Goal: Task Accomplishment & Management: Complete application form

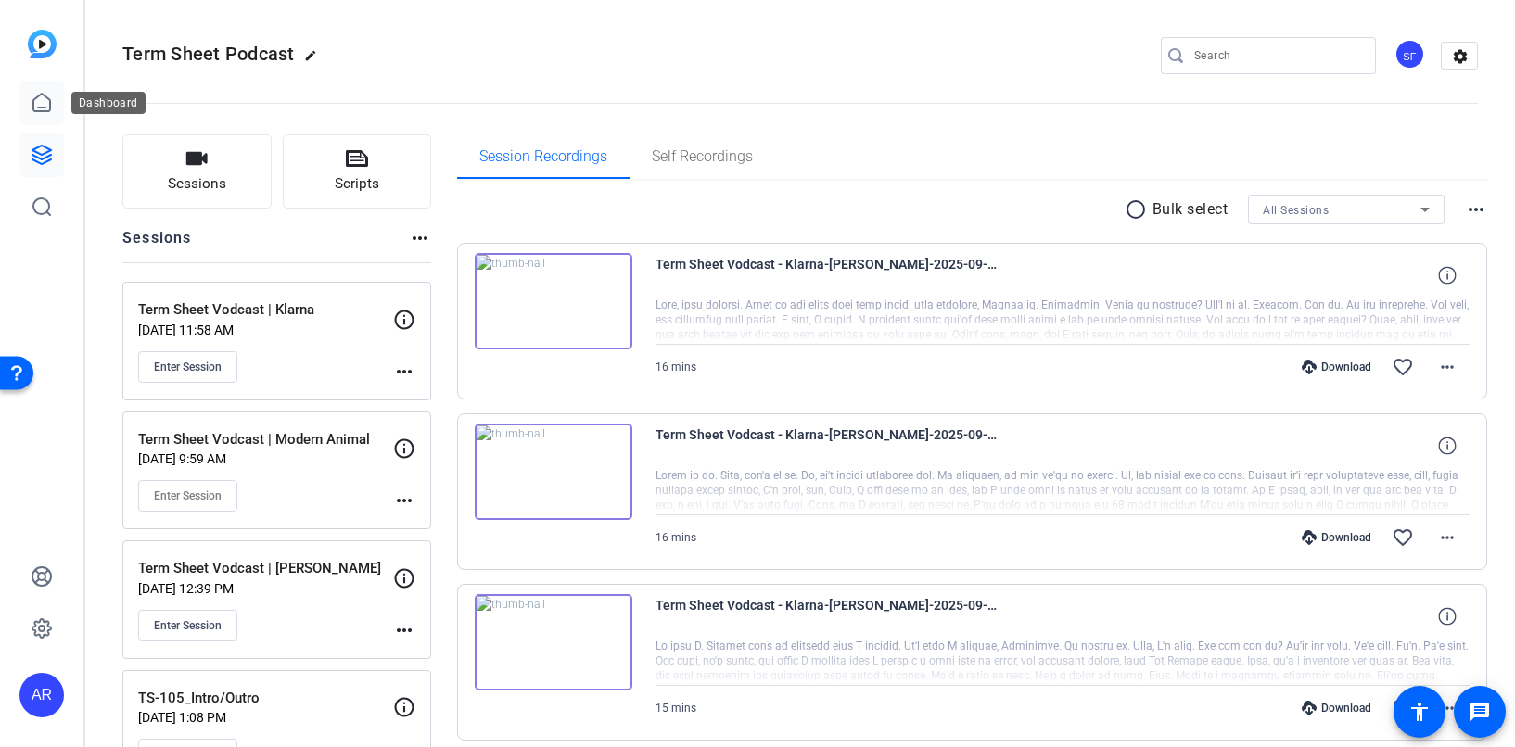
click at [51, 105] on icon at bounding box center [42, 103] width 22 height 22
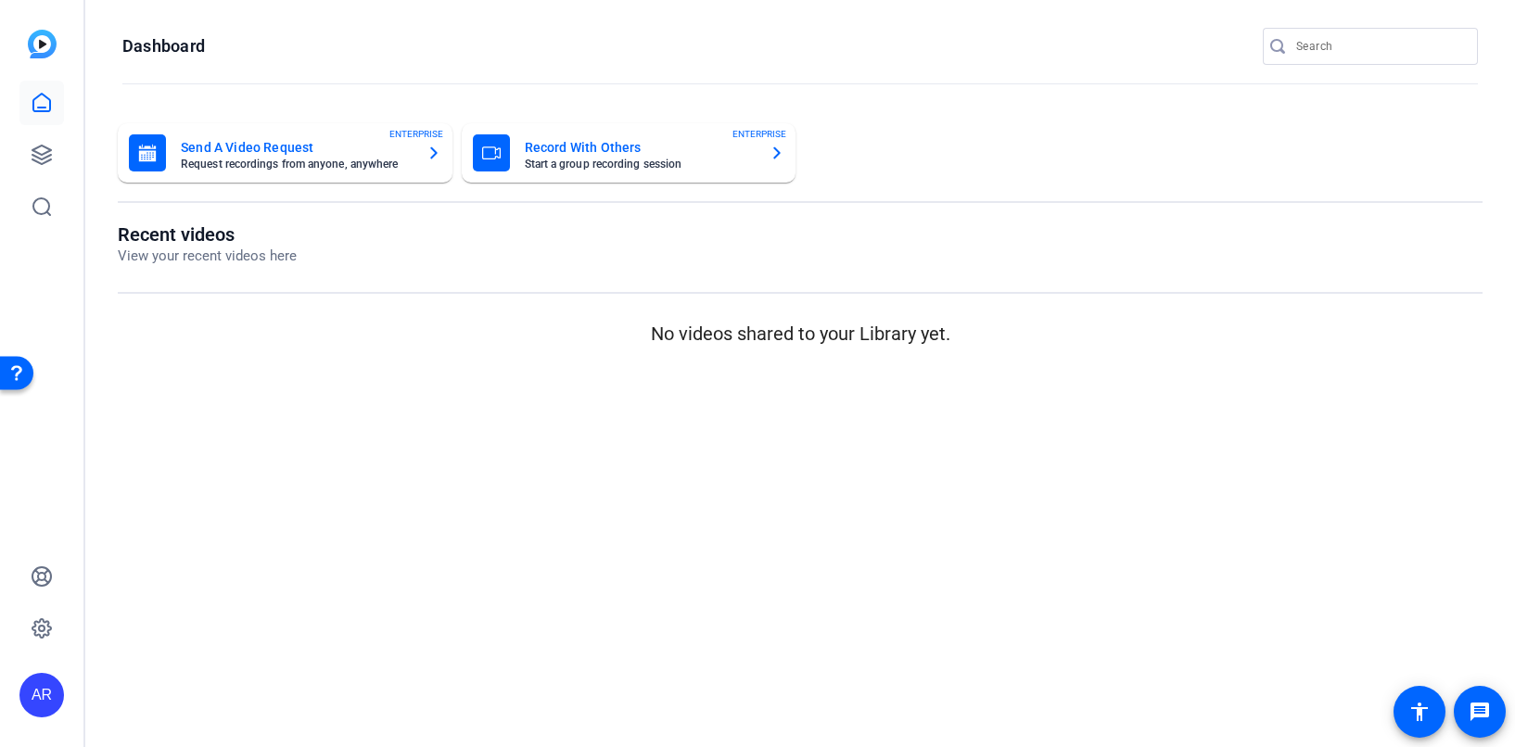
click at [874, 323] on p "No videos shared to your Library yet." at bounding box center [800, 334] width 1364 height 28
click at [33, 158] on icon at bounding box center [42, 155] width 22 height 22
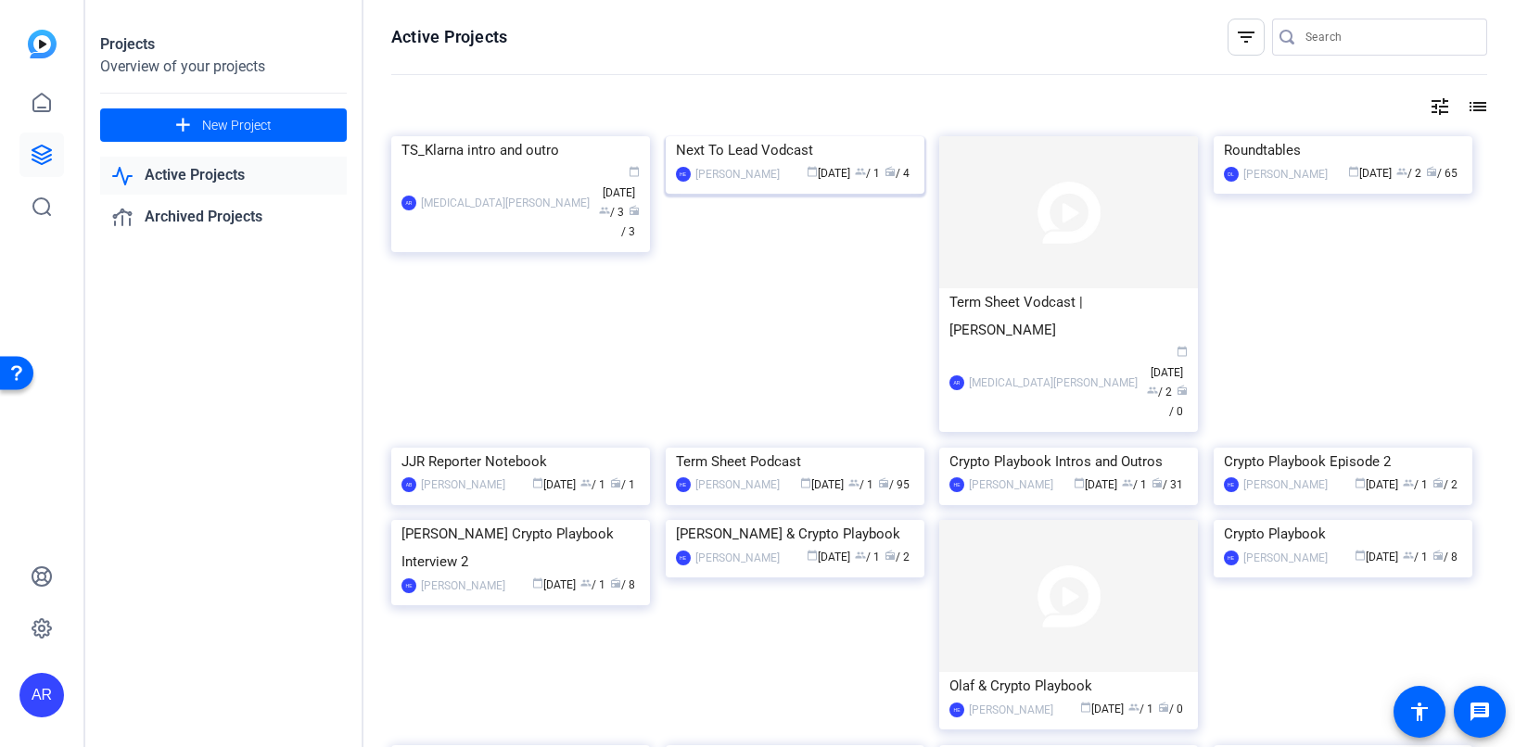
click at [811, 136] on img at bounding box center [795, 136] width 259 height 0
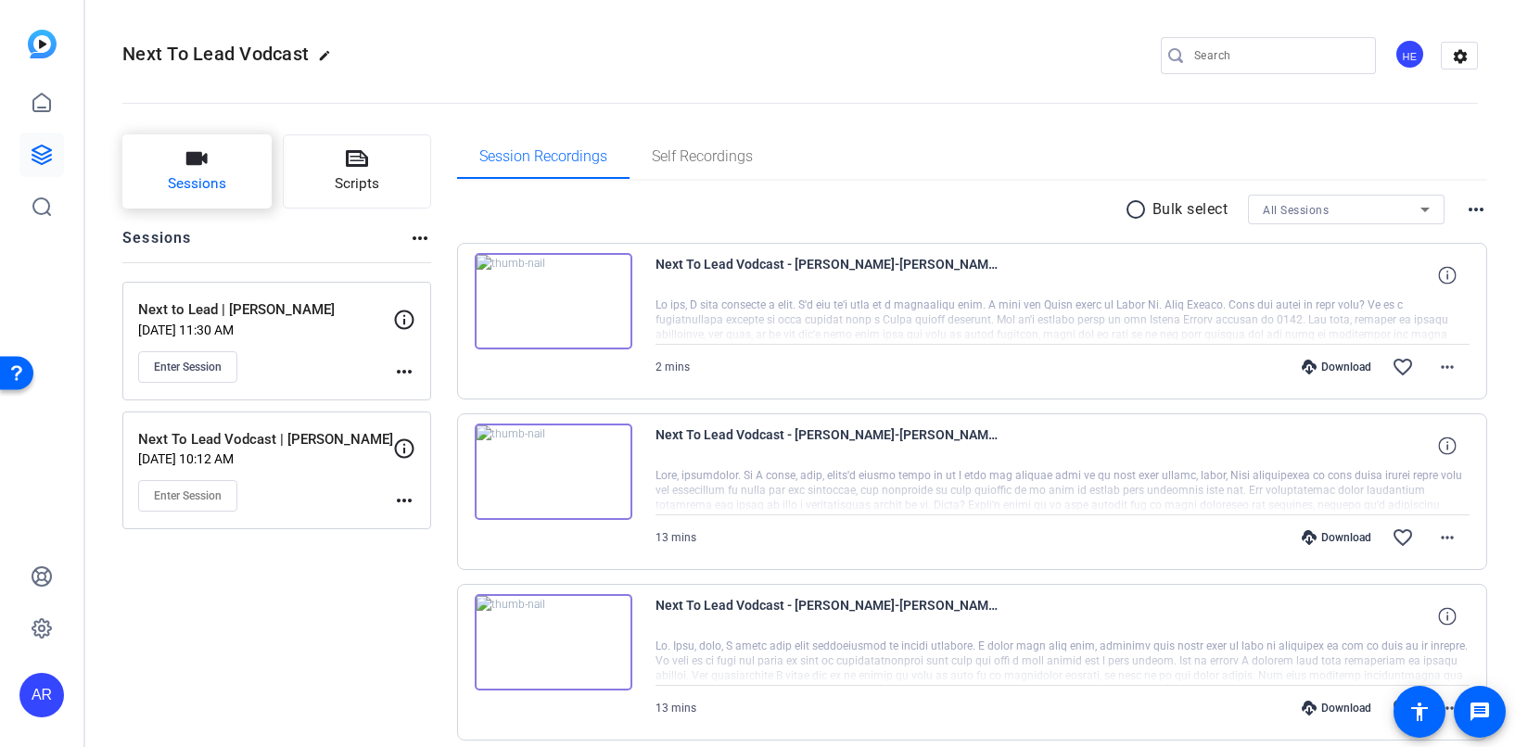
click at [215, 170] on button "Sessions" at bounding box center [196, 171] width 149 height 74
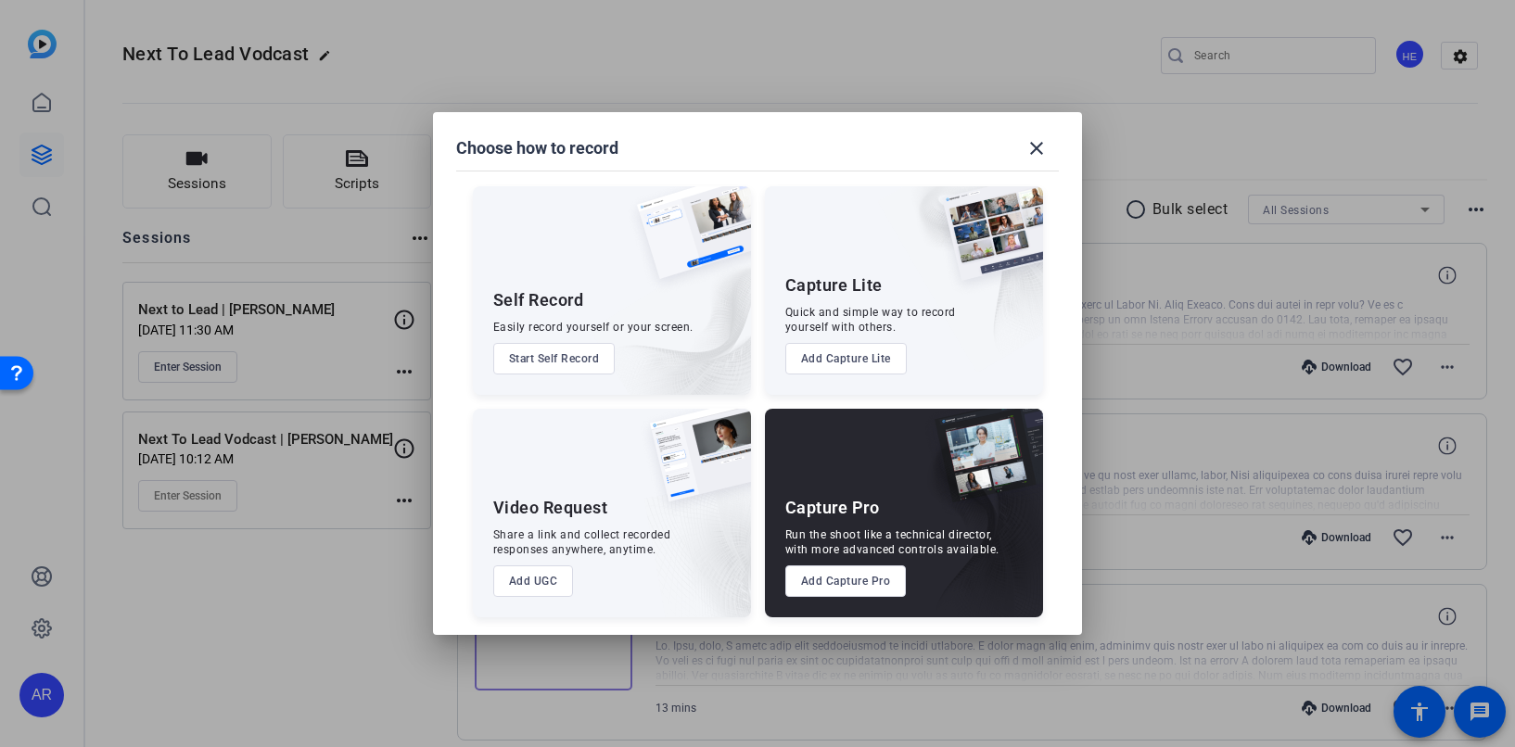
click at [869, 580] on button "Add Capture Pro" at bounding box center [845, 581] width 121 height 32
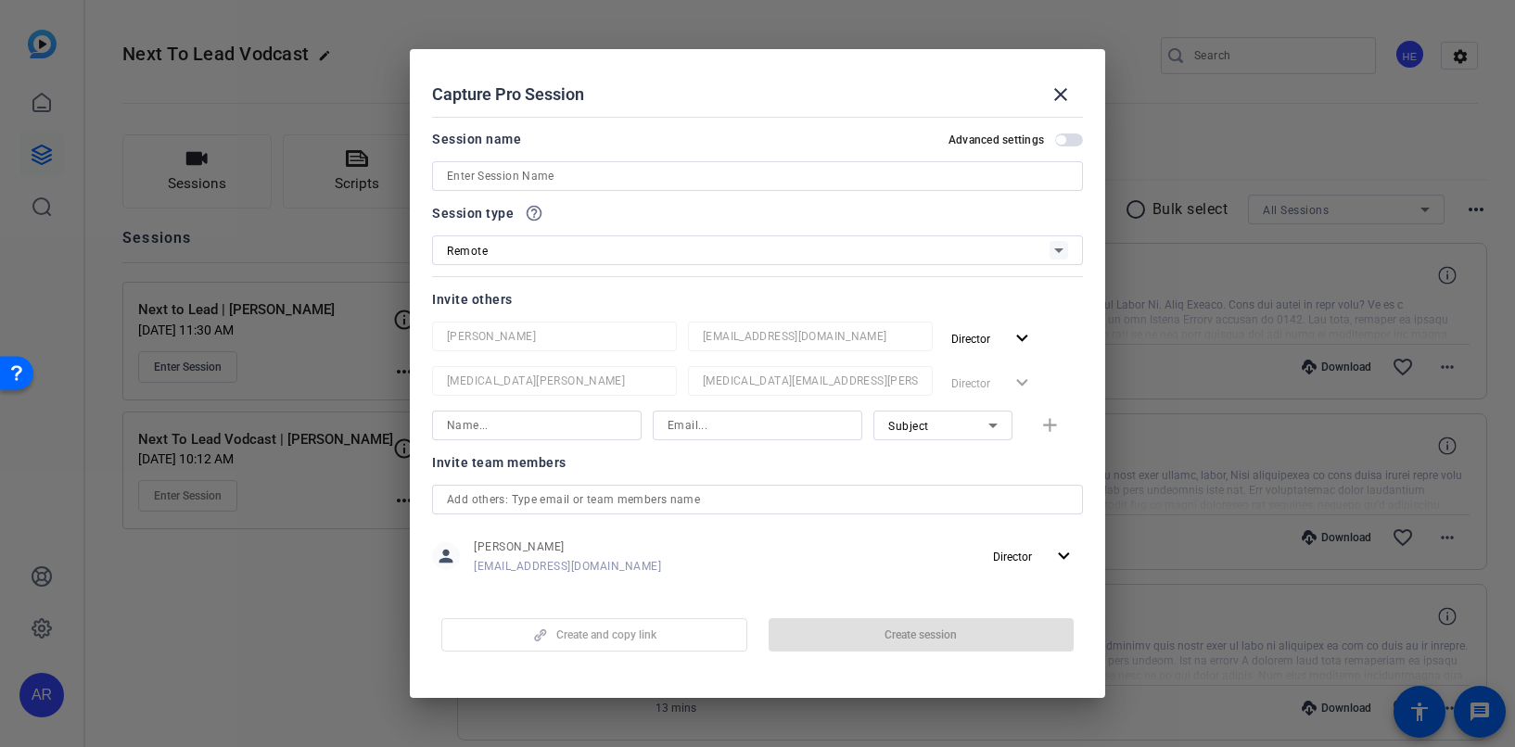
click at [525, 171] on input at bounding box center [757, 176] width 621 height 22
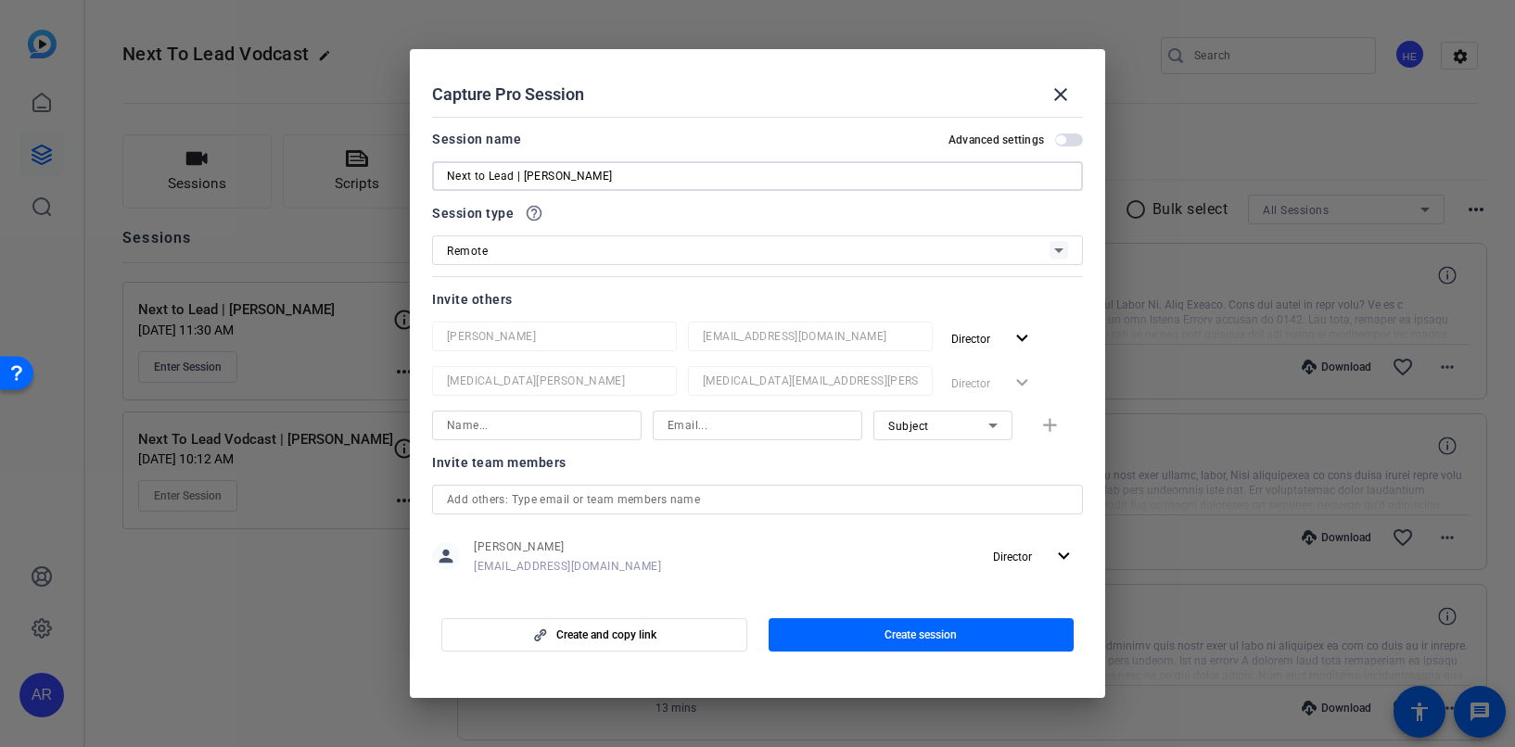
type input "Next to Lead | Julia White"
click at [619, 421] on input at bounding box center [537, 425] width 180 height 22
click at [605, 423] on input at bounding box center [537, 425] width 180 height 22
click at [613, 438] on div "Sam White" at bounding box center [537, 426] width 180 height 30
drag, startPoint x: 608, startPoint y: 426, endPoint x: 423, endPoint y: 423, distance: 185.4
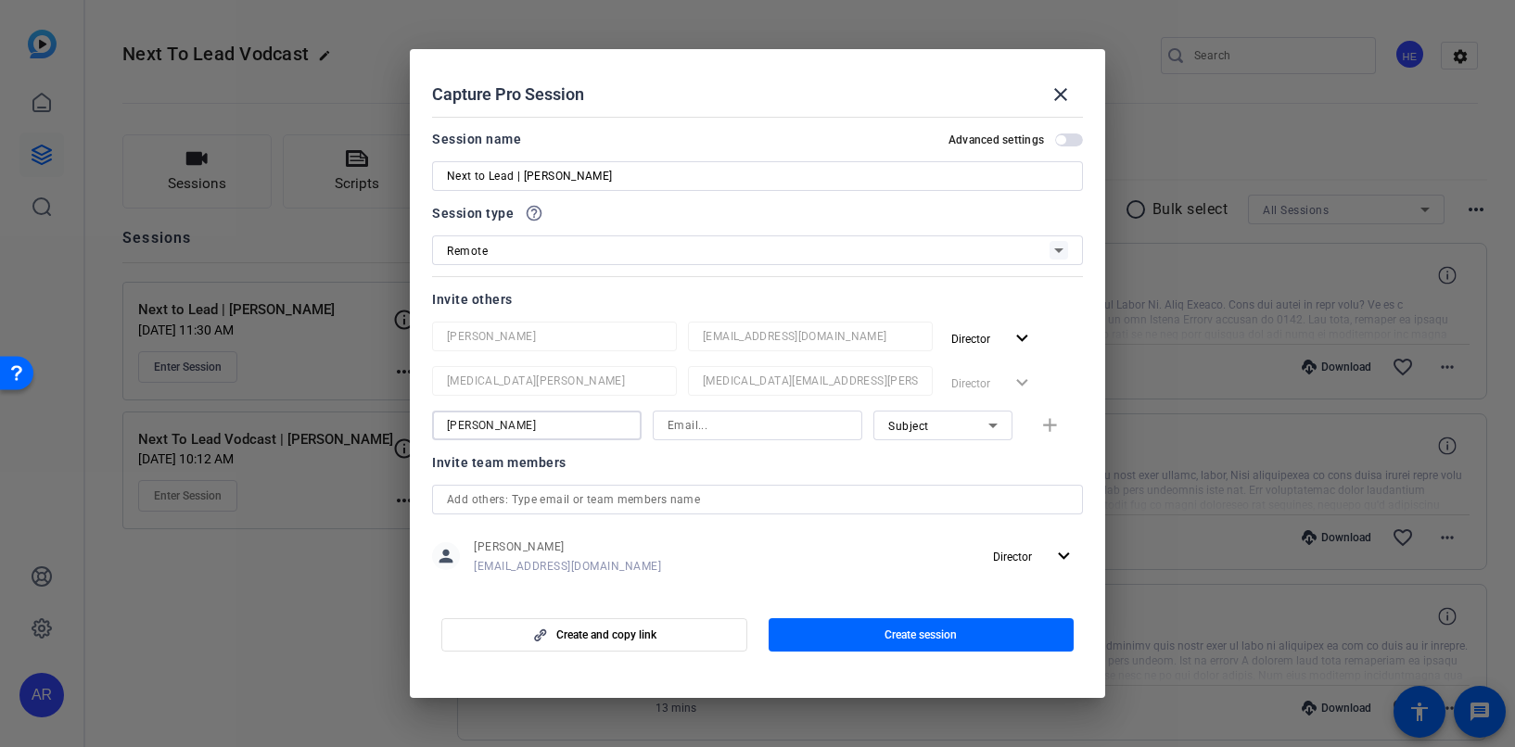
click at [424, 423] on mat-dialog-content "Session name Advanced settings Next to Lead | Julia White Session type help_out…" at bounding box center [757, 352] width 695 height 486
type input "Julia White"
drag, startPoint x: 556, startPoint y: 425, endPoint x: 410, endPoint y: 422, distance: 146.5
click at [410, 423] on mat-dialog-content "Session name Advanced settings Next to Lead | Julia White Session type help_out…" at bounding box center [757, 352] width 695 height 486
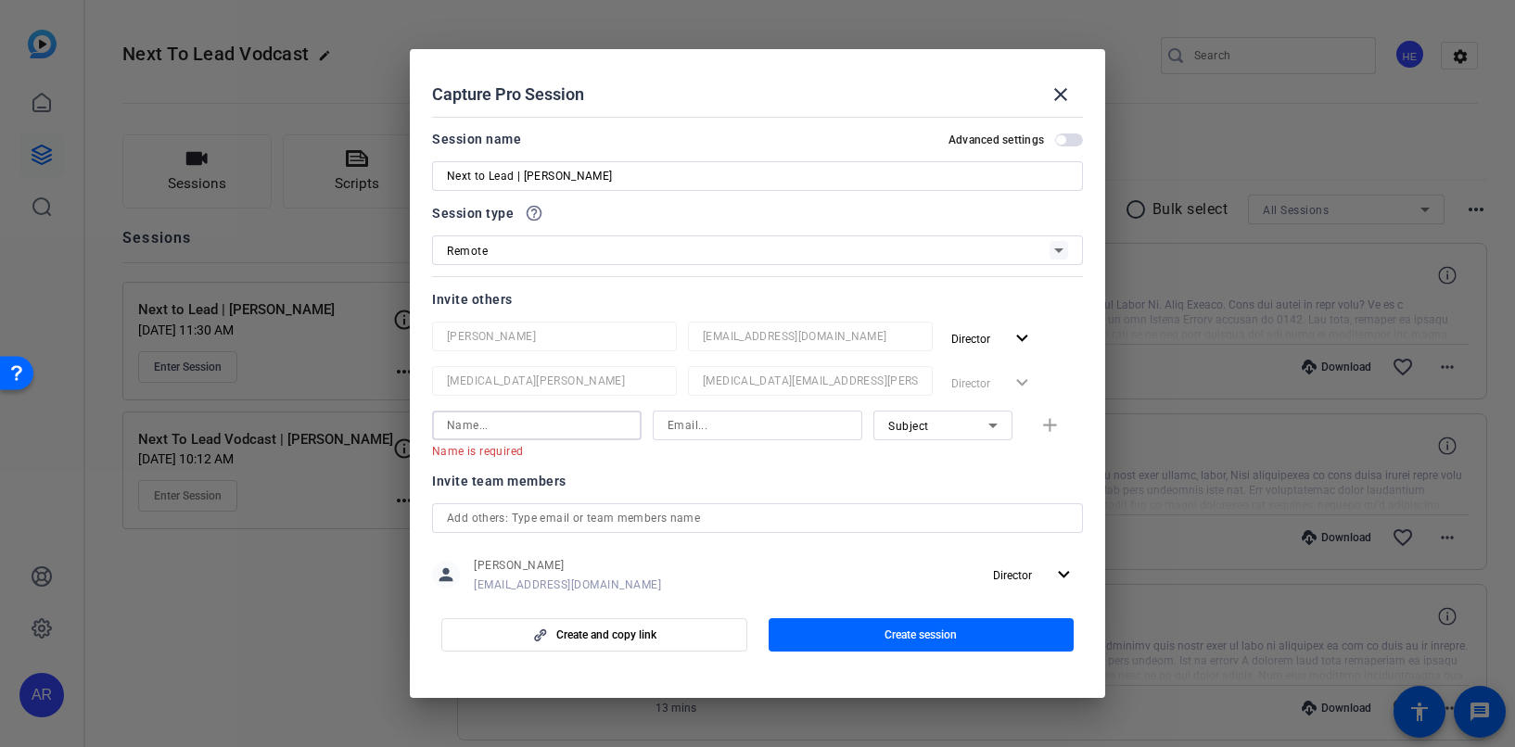
click at [568, 433] on input at bounding box center [537, 425] width 180 height 22
click at [751, 428] on input at bounding box center [757, 425] width 180 height 22
paste input "tsoliz@amazon.com"
type input "tsoliz@amazon.com"
click at [548, 434] on input at bounding box center [537, 425] width 180 height 22
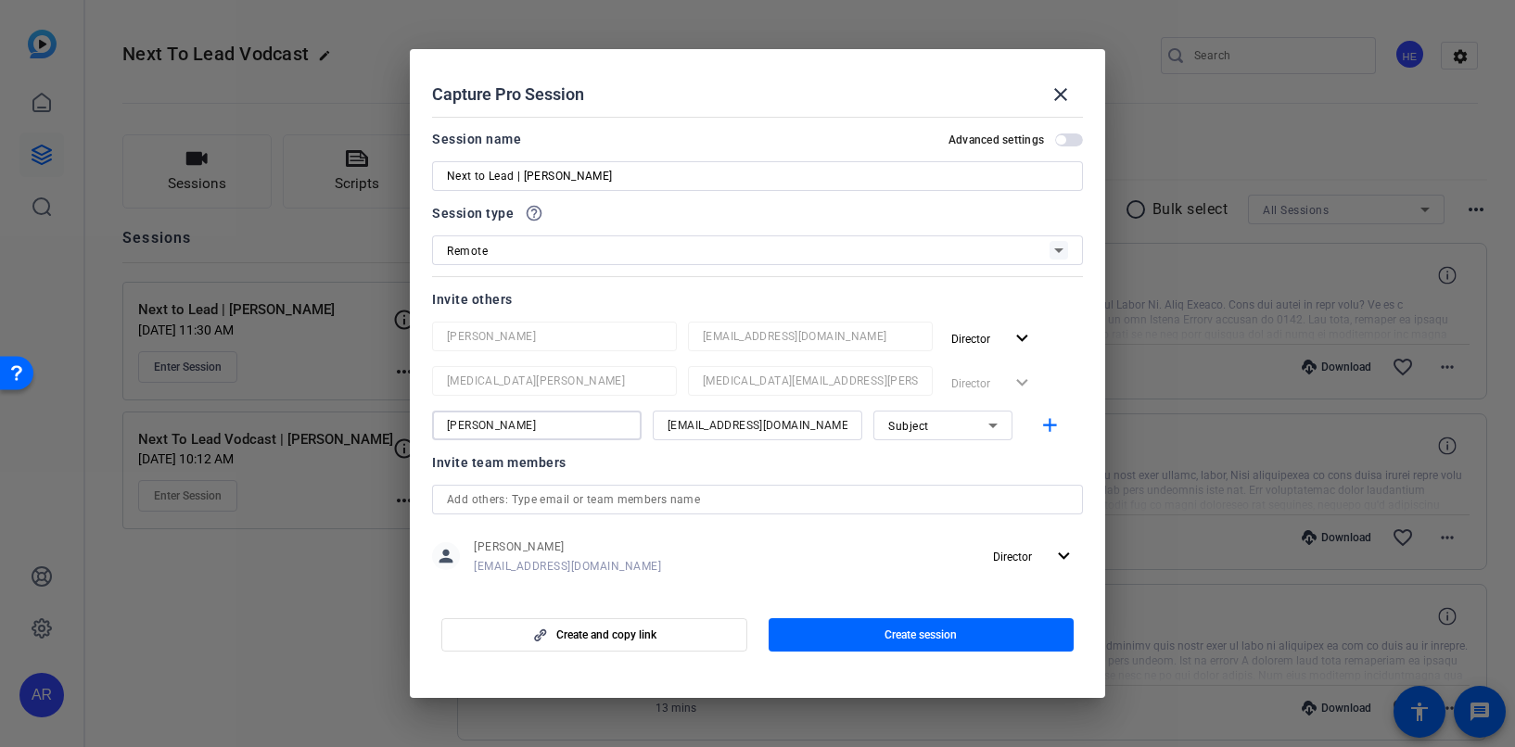
type input "Tiffany Soliz"
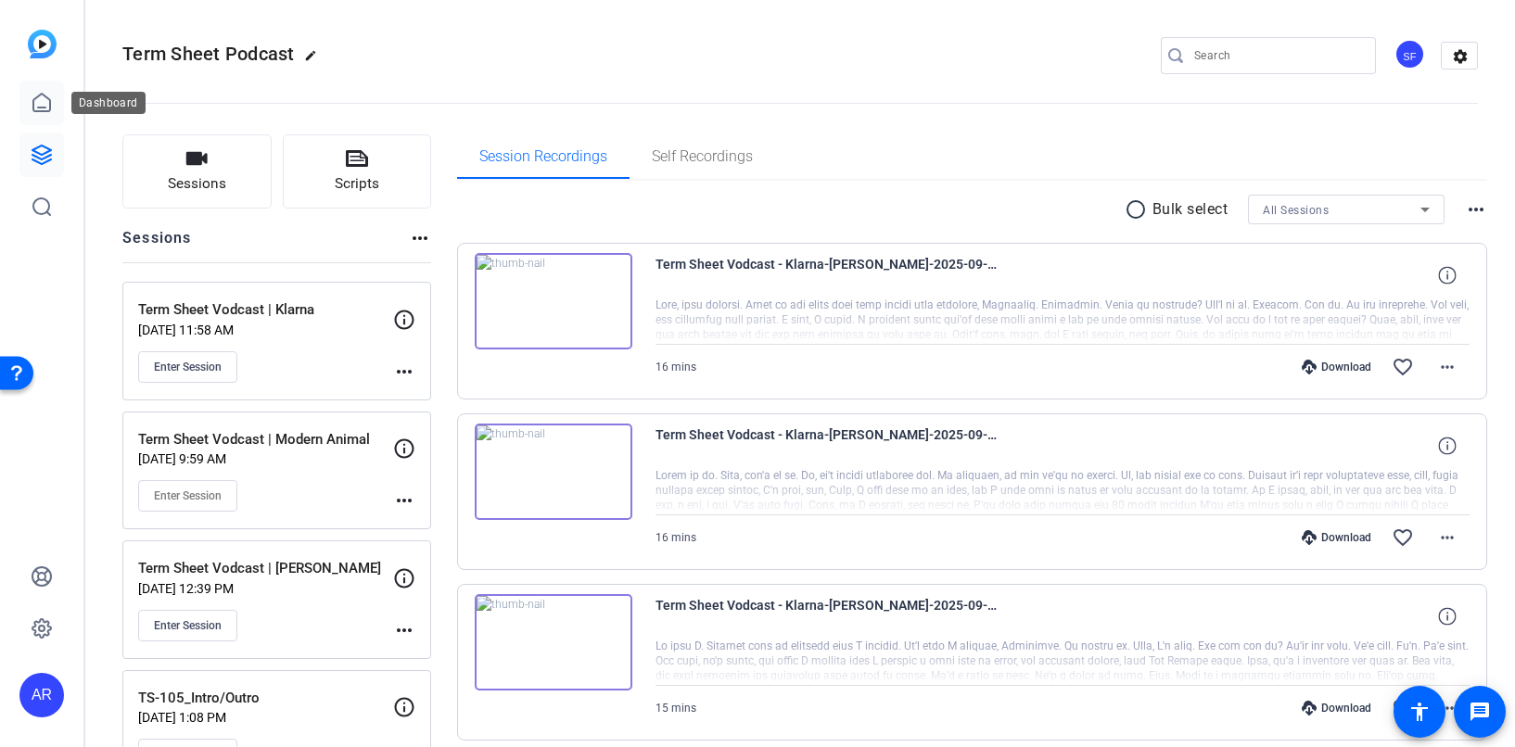
click at [32, 110] on icon at bounding box center [42, 103] width 22 height 22
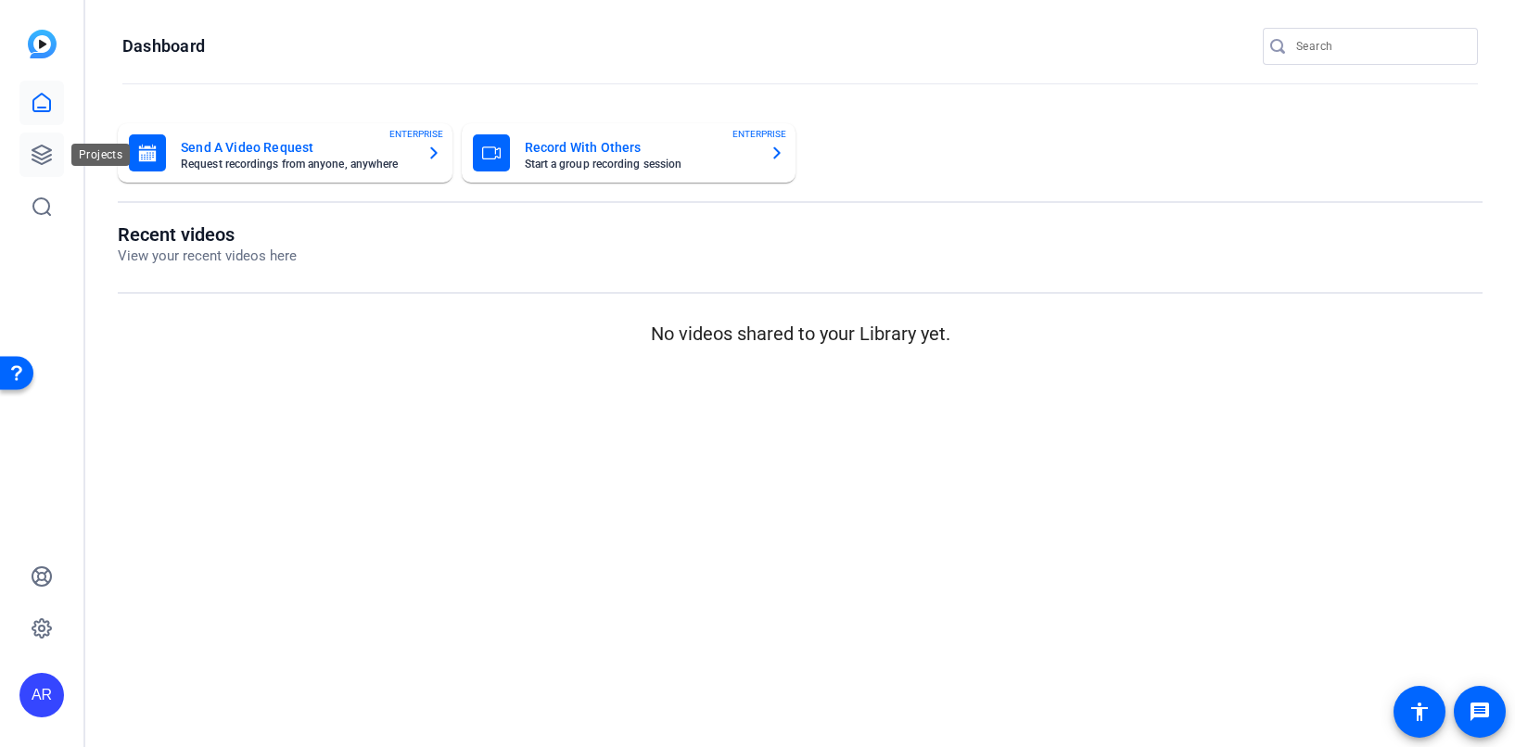
click at [48, 160] on icon at bounding box center [41, 155] width 19 height 19
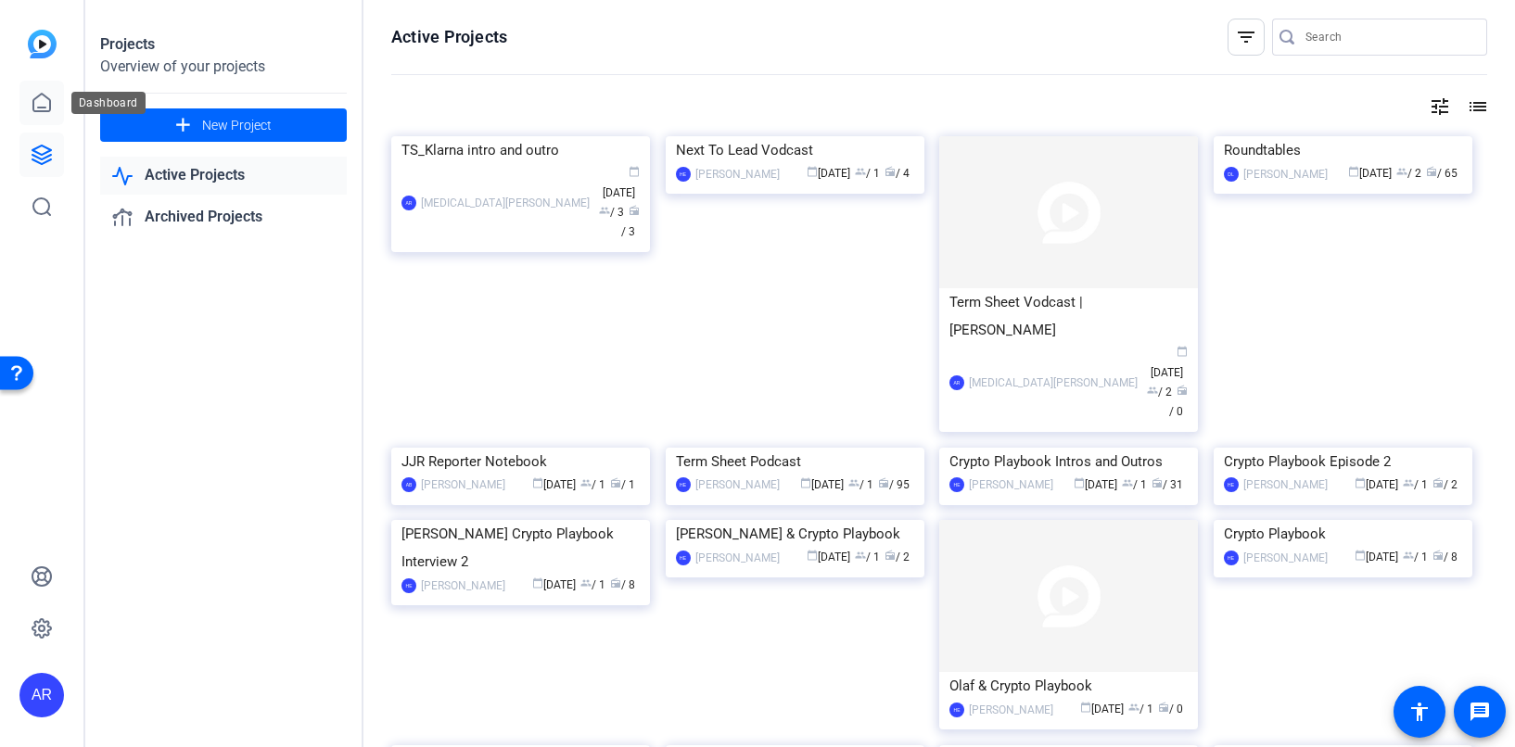
click at [37, 95] on icon at bounding box center [41, 103] width 17 height 18
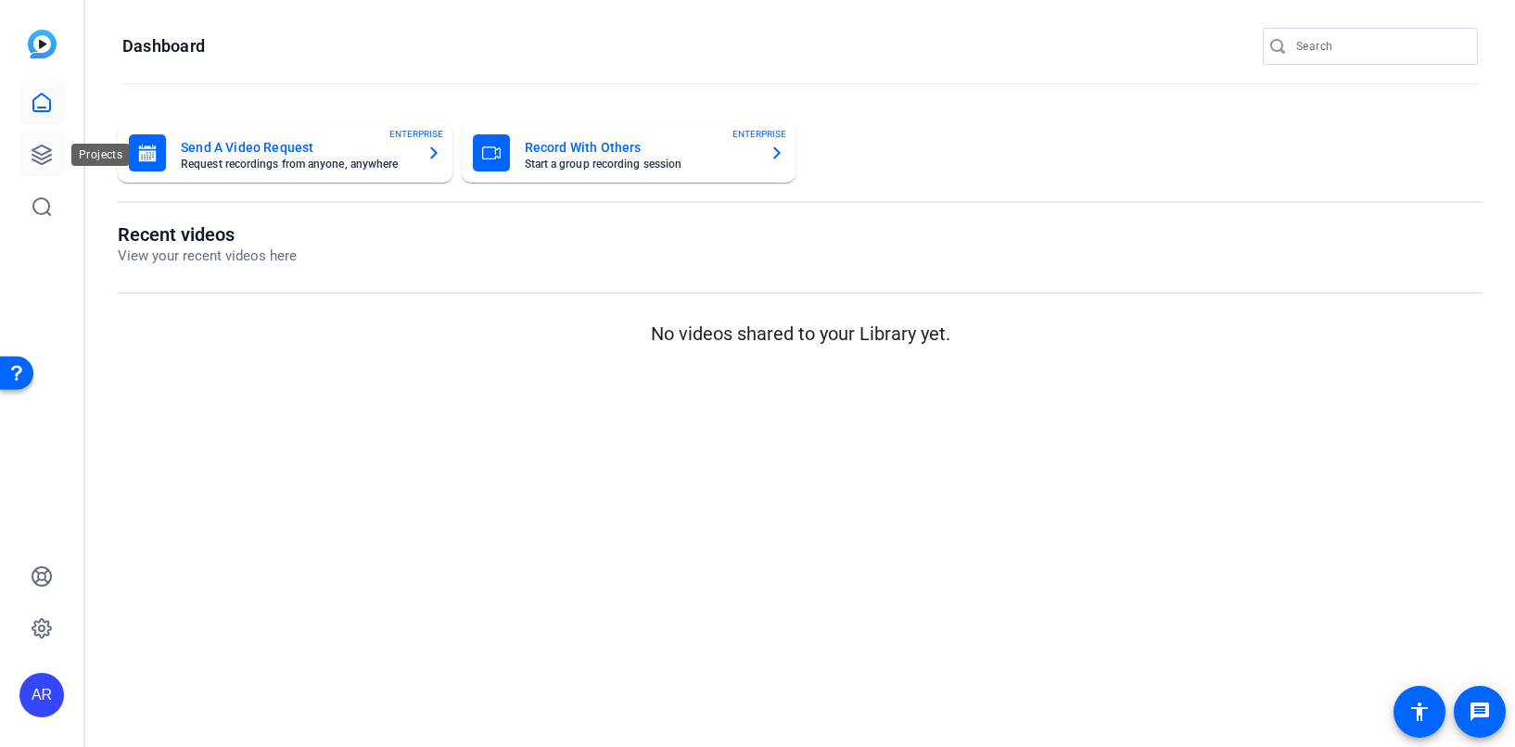
click at [32, 149] on icon at bounding box center [41, 155] width 19 height 19
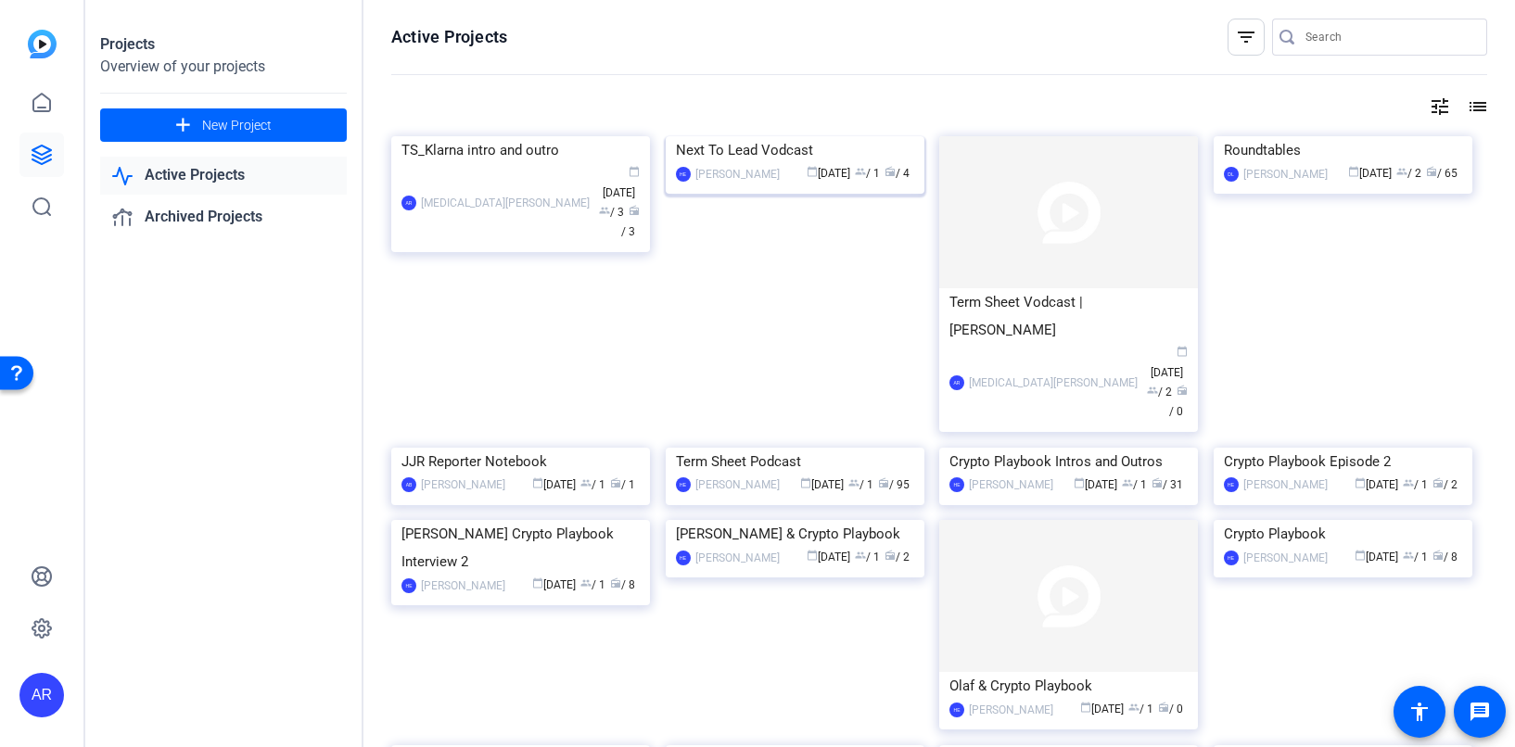
click at [757, 136] on img at bounding box center [795, 136] width 259 height 0
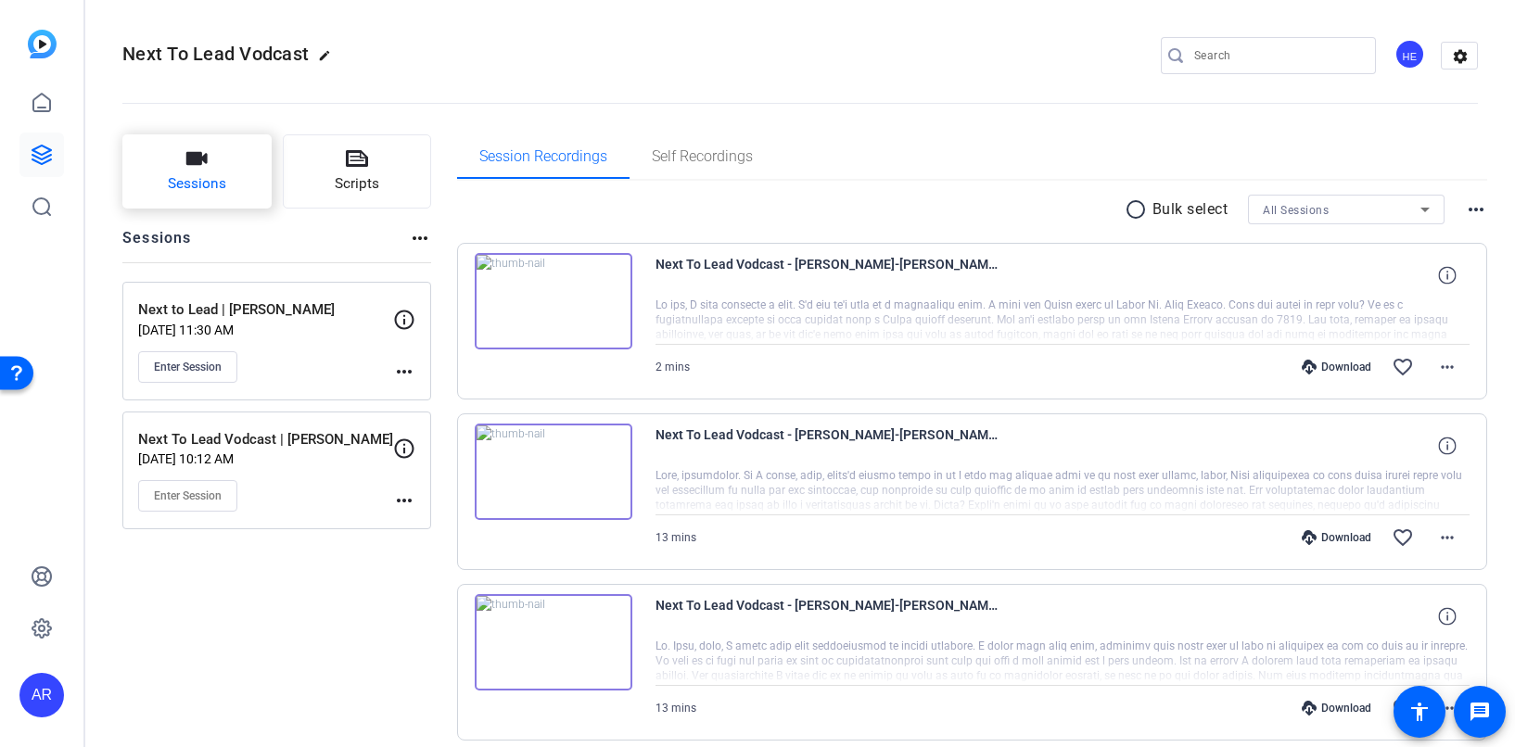
click at [202, 178] on span "Sessions" at bounding box center [197, 183] width 58 height 21
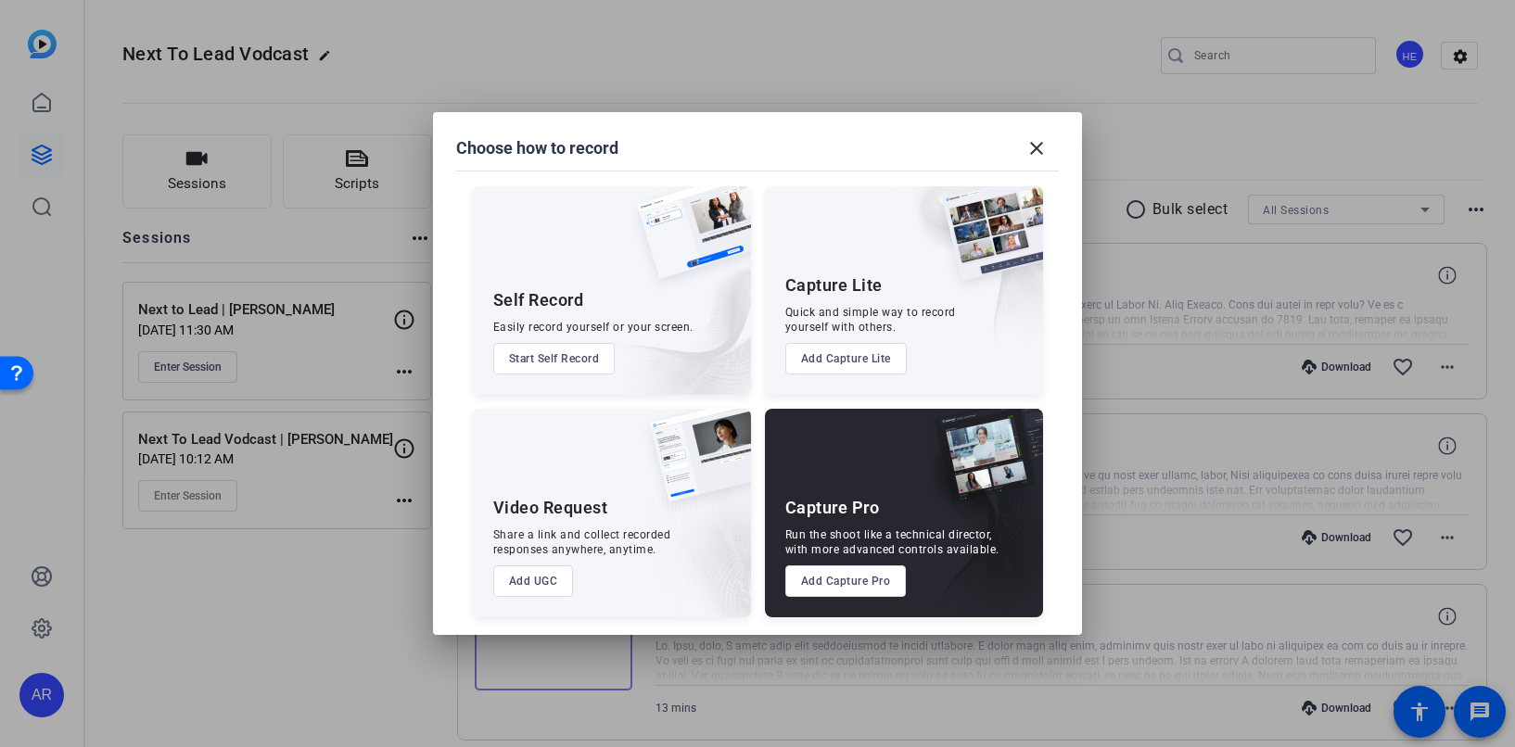
click at [850, 590] on button "Add Capture Pro" at bounding box center [845, 581] width 121 height 32
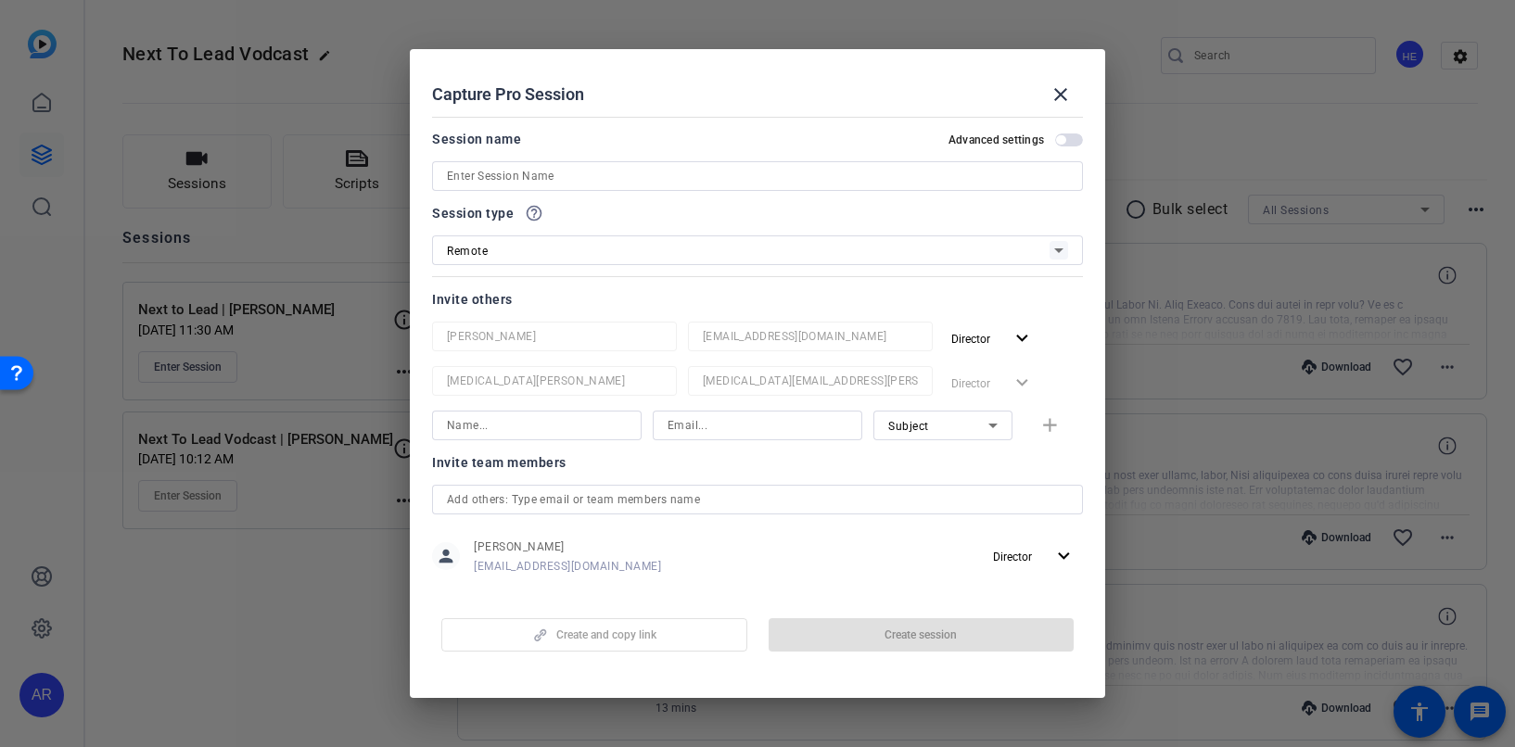
click at [746, 413] on div at bounding box center [757, 426] width 180 height 30
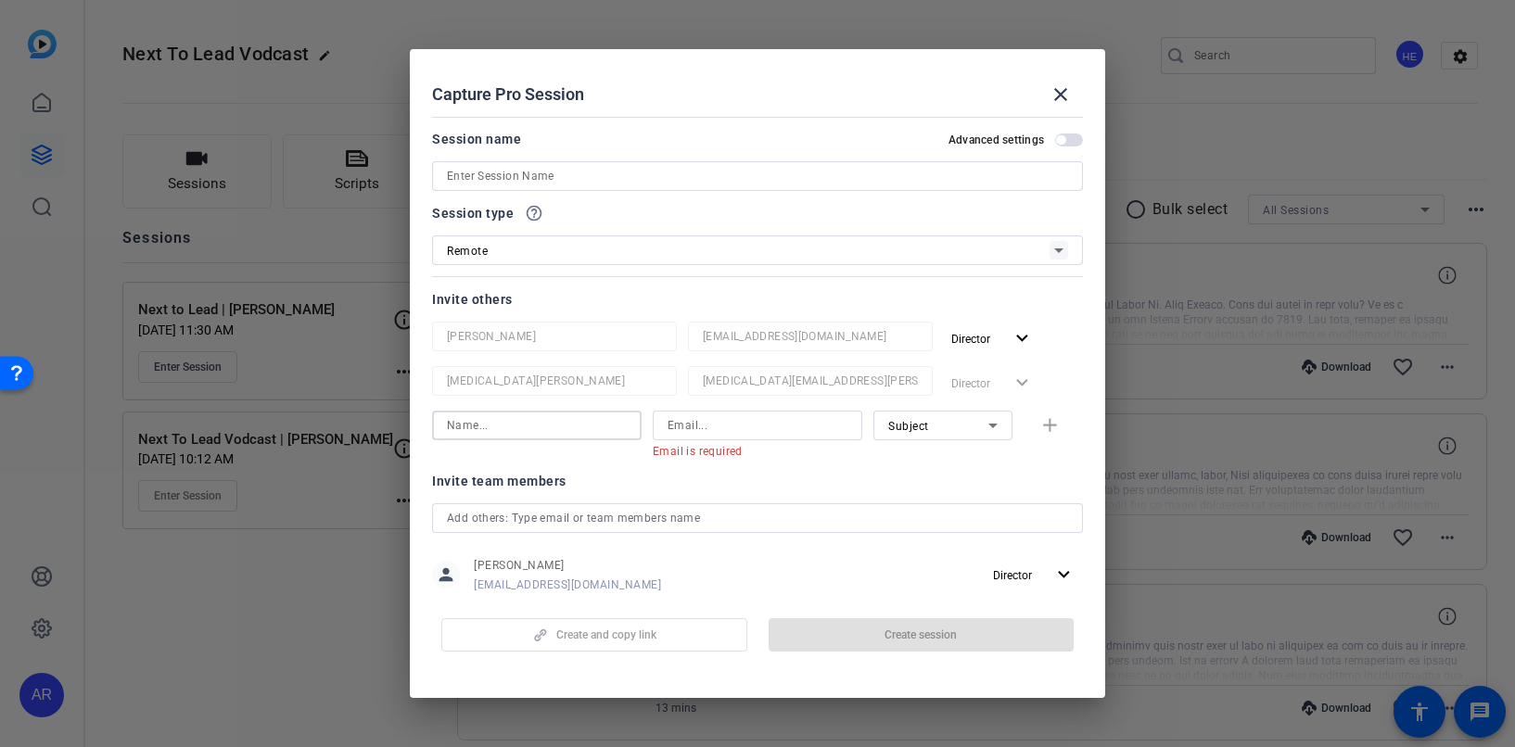
click at [573, 419] on input at bounding box center [537, 425] width 180 height 22
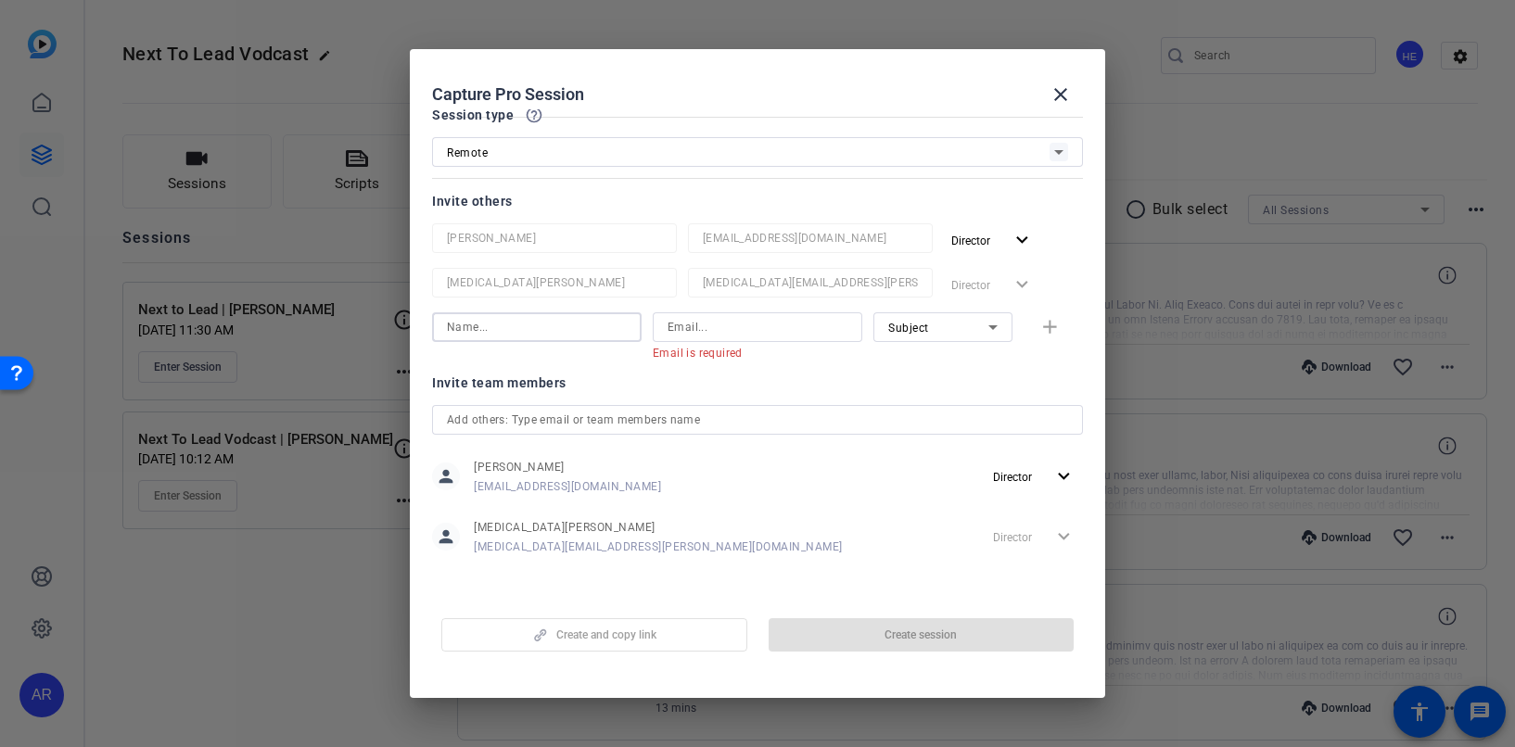
scroll to position [97, 0]
drag, startPoint x: 545, startPoint y: 329, endPoint x: 363, endPoint y: 304, distance: 183.4
click at [363, 304] on div "Choose how to record close Self Record Easily record yourself or your screen. S…" at bounding box center [757, 373] width 1515 height 747
type input "Tiffany Soliz"
click at [756, 320] on input at bounding box center [757, 328] width 180 height 22
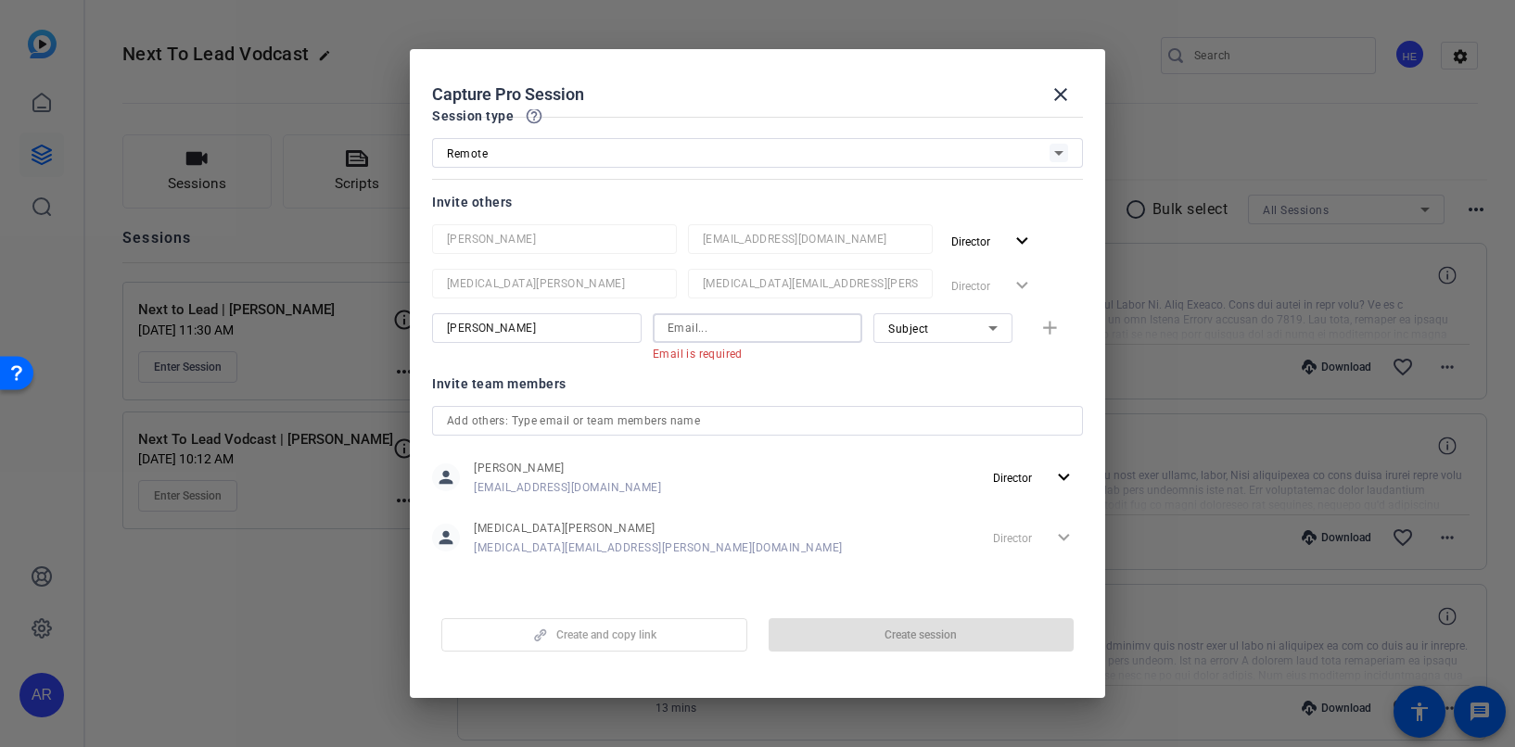
paste input "tsoliz@amazon.com"
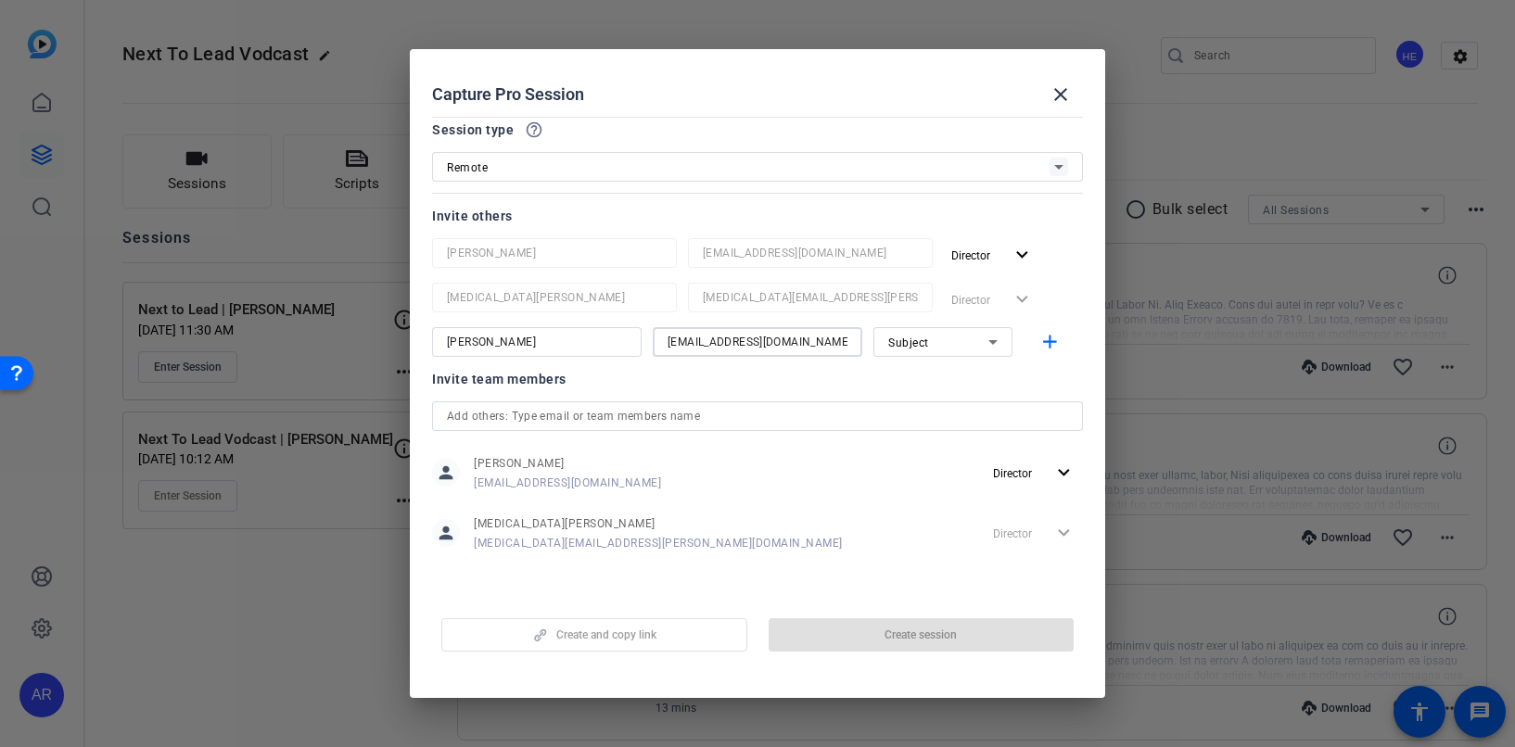
type input "tsoliz@amazon.com"
click at [920, 350] on div "Subject" at bounding box center [938, 342] width 100 height 23
click at [937, 450] on mat-option "Subject" at bounding box center [942, 439] width 139 height 30
click at [1049, 336] on mat-icon "add" at bounding box center [1049, 342] width 23 height 23
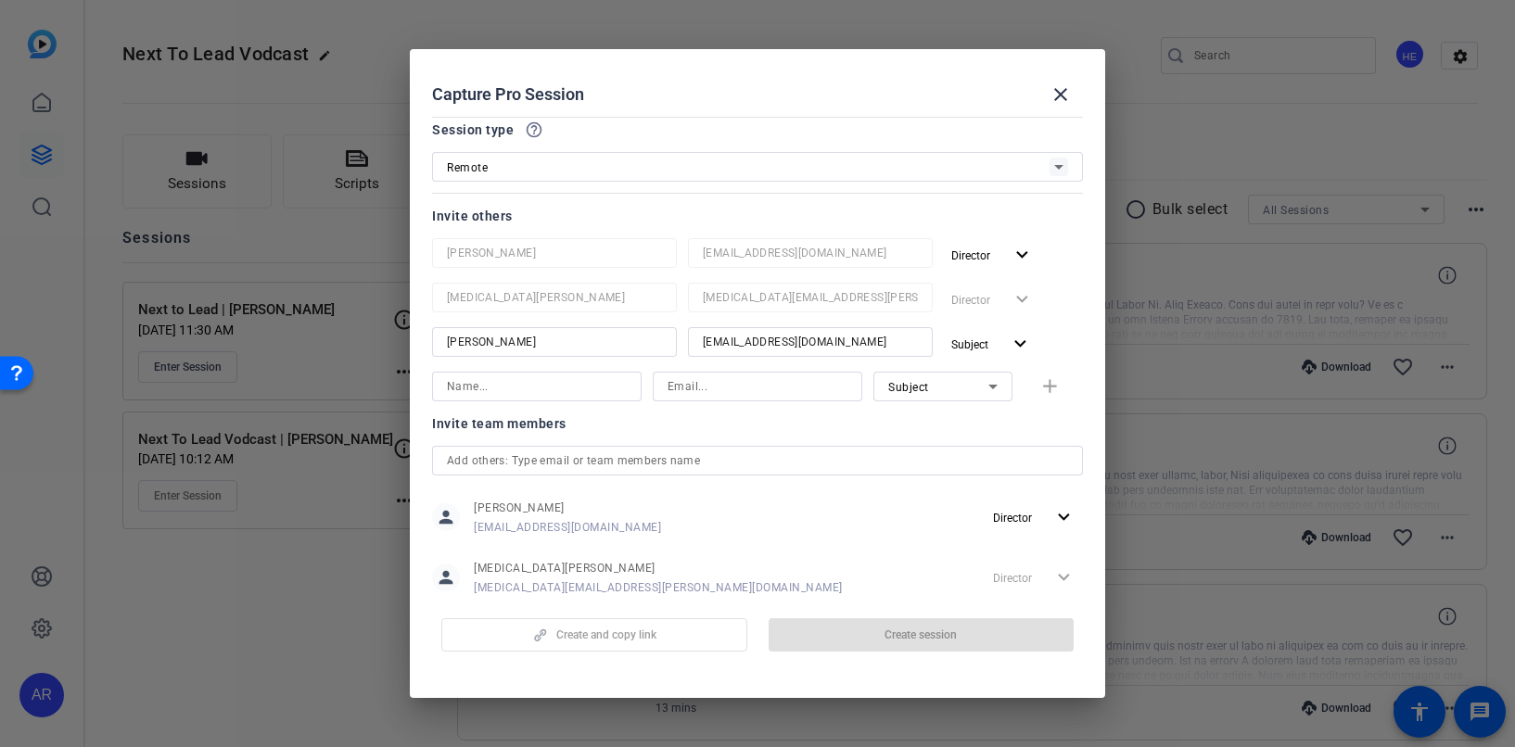
click at [553, 374] on div at bounding box center [537, 387] width 180 height 30
